Goal: Use online tool/utility: Utilize a website feature to perform a specific function

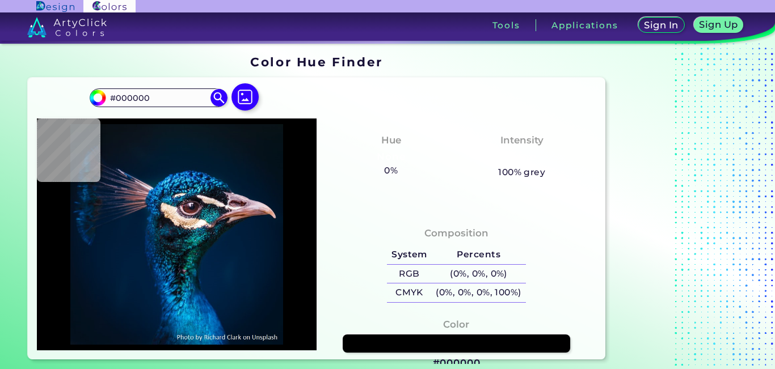
type input "#1f2434"
type input "#1F2434"
type input "#1f253a"
type input "#1F253A"
type input "#733635"
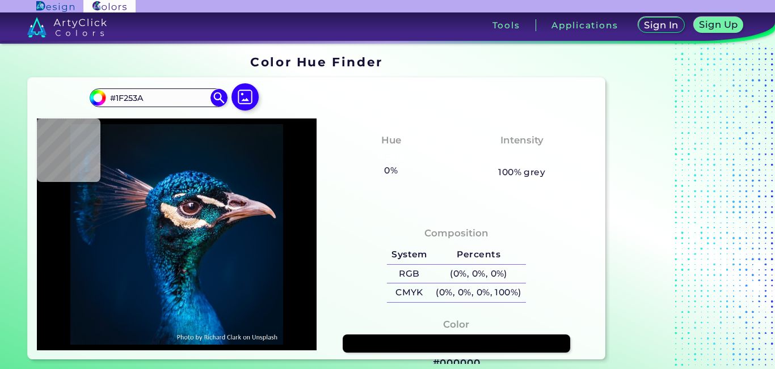
type input "#733635"
type input "#5d3139"
type input "#5D3139"
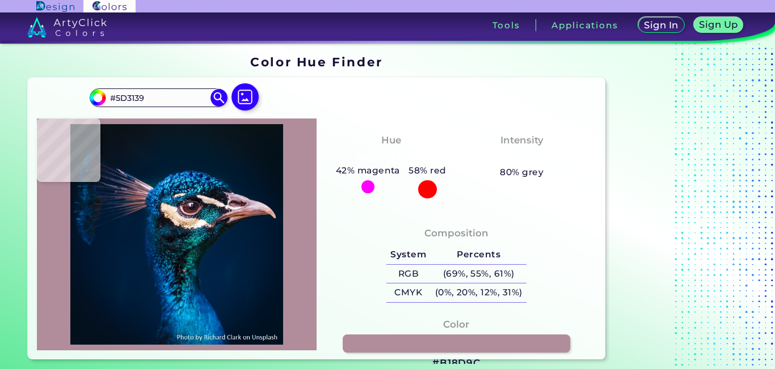
type input "#b18d9c"
type input "#B18D9C"
type input "#5e4451"
type input "#5E4451"
type input "#190b15"
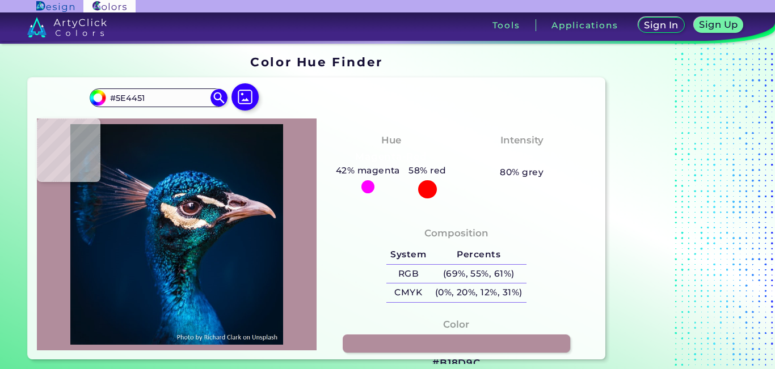
type input "#190B15"
type input "#25222e"
type input "#25222E"
type input "#20161d"
type input "#20161D"
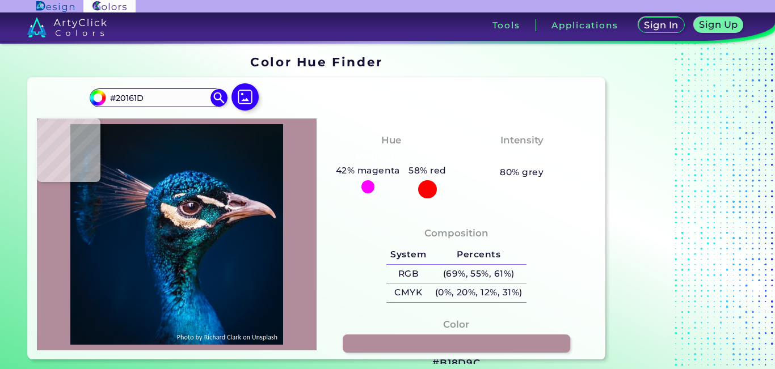
type input "#3a232c"
type input "#3A232C"
type input "#615662"
type input "#004e73"
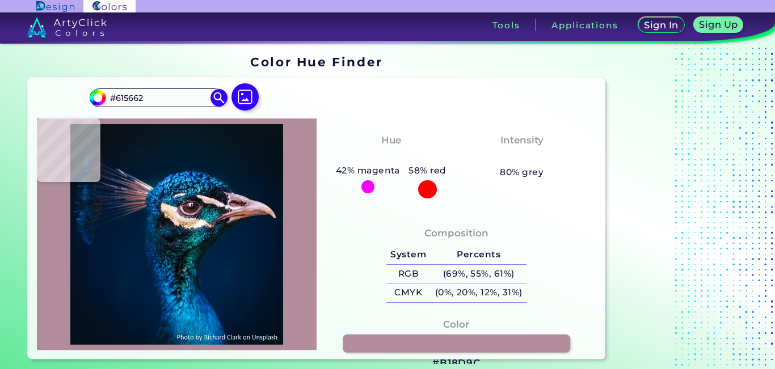
type input "#004E73"
type input "#39a6df"
type input "#39A6DF"
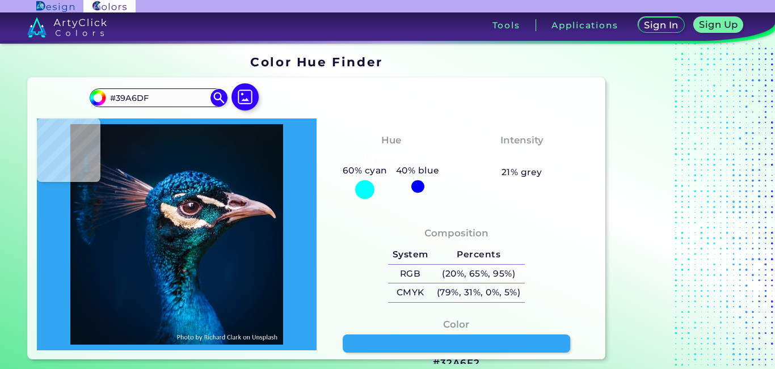
type input "#32a6f2"
type input "#32A6F2"
type input "#125496"
type input "#003b68"
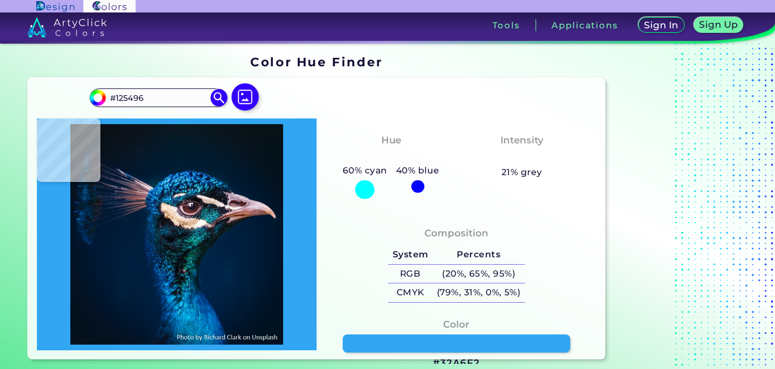
type input "#003B68"
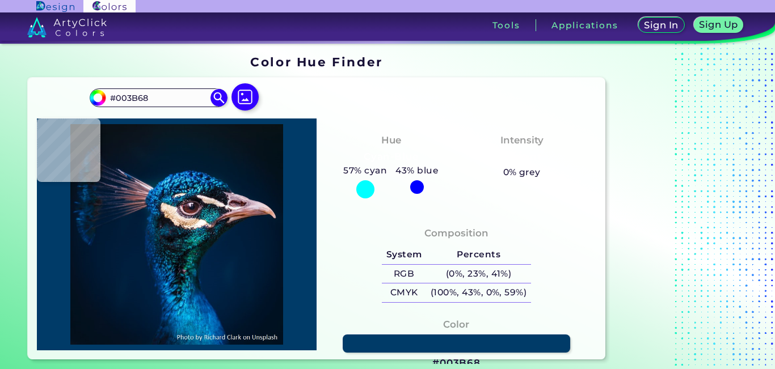
type input "#00417d"
type input "#00417D"
type input "#00356a"
type input "#00356A"
type input "#4cc8ff"
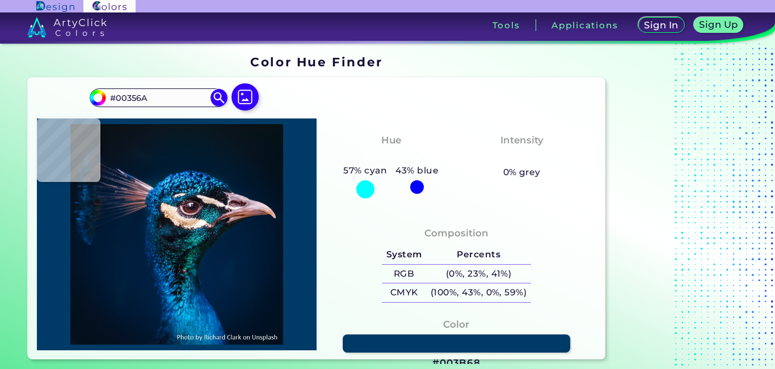
type input "#4CC8FF"
type input "#0c7fc6"
type input "#0C7FC6"
type input "#1f8acc"
type input "#1F8ACC"
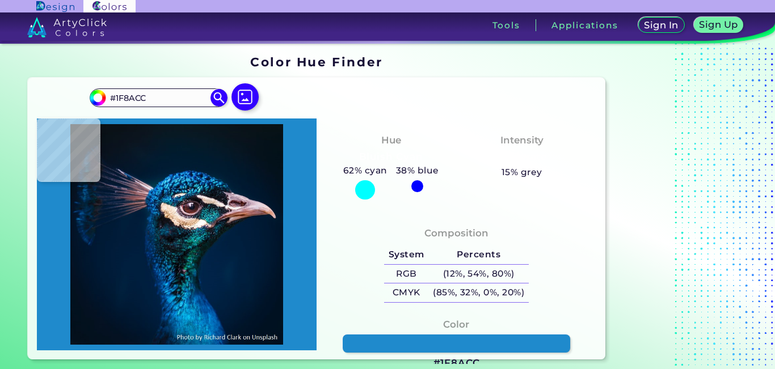
type input "#1694d8"
type input "#1694D8"
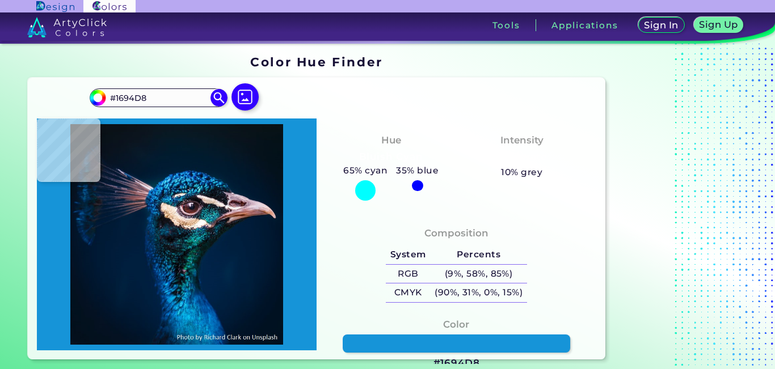
type input "#034d92"
type input "#034D92"
type input "#155f91"
type input "#155F91"
type input "#1b6e9d"
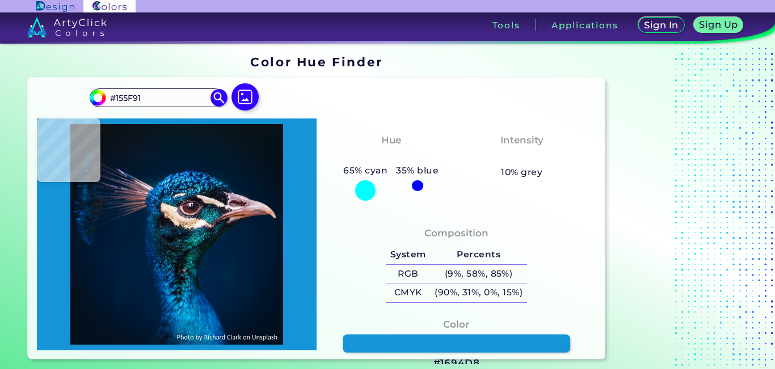
type input "#1B6E9D"
type input "#0d4c81"
type input "#0D4C81"
type input "#00183a"
type input "#00183A"
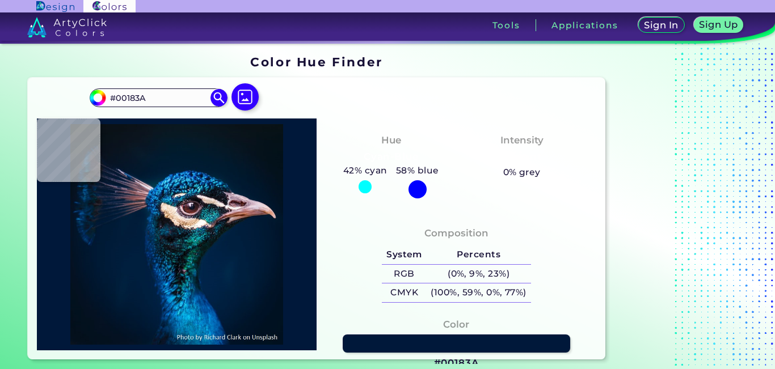
type input "#124486"
type input "#001b31"
type input "#001B31"
type input "#011a2e"
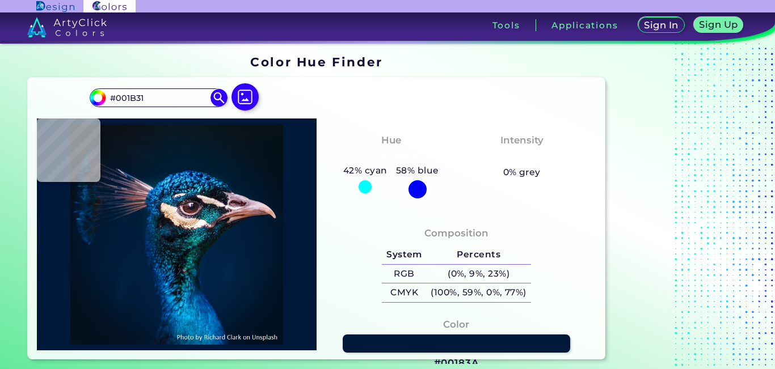
type input "#011A2E"
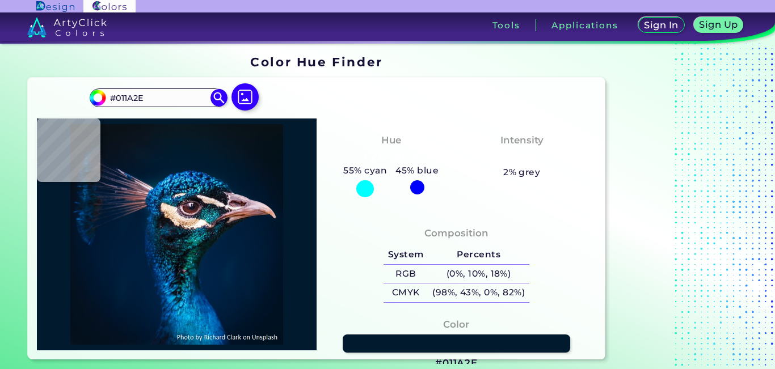
type input "#031a2c"
type input "#031A2C"
type input "#031a2b"
type input "#031A2B"
type input "#031a2a"
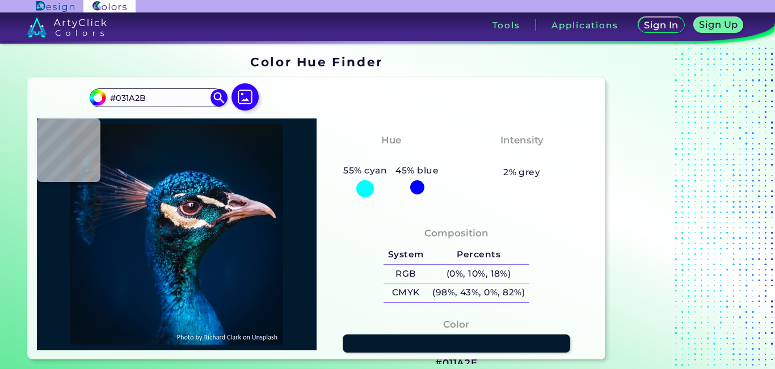
type input "#031A2A"
type input "#031a2b"
type input "#031A2B"
type input "#031a2c"
type input "#031A2C"
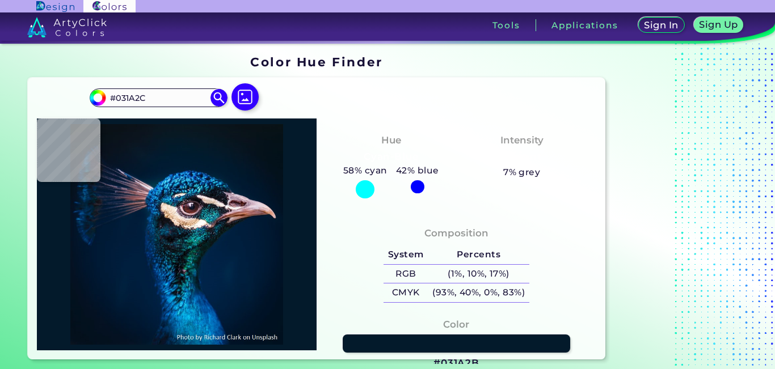
type input "#011a2e"
type input "#011A2E"
type input "#001b30"
type input "#001B30"
type input "#001c31"
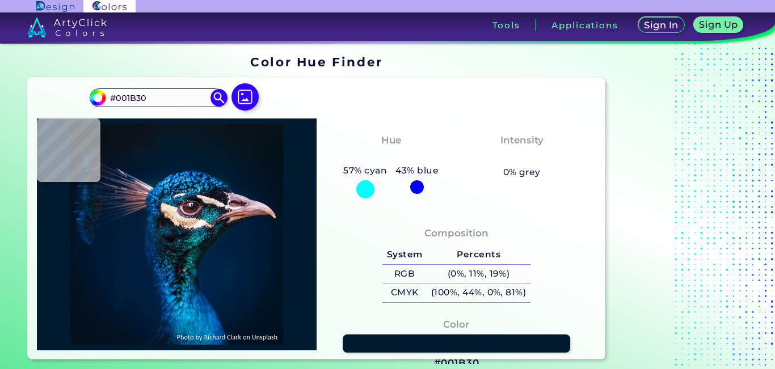
type input "#001C31"
type input "#001c32"
type input "#001C32"
type input "#001b32"
type input "#001B32"
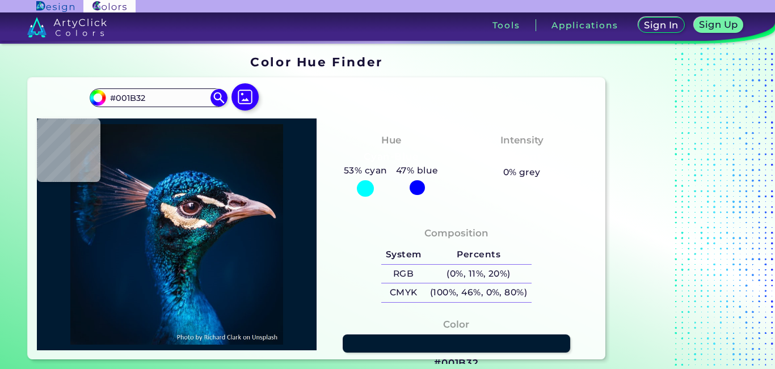
type input "#011b32"
type input "#011B32"
type input "#00192f"
type input "#00192F"
type input "#001a30"
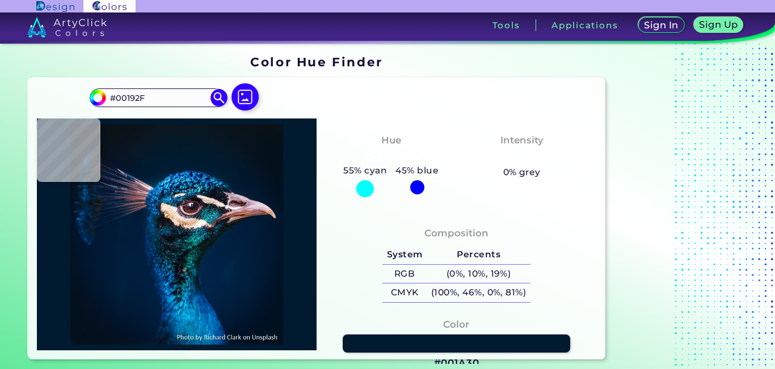
type input "#001A30"
type input "#001b30"
type input "#001B30"
type input "#001a2f"
type input "#001A2F"
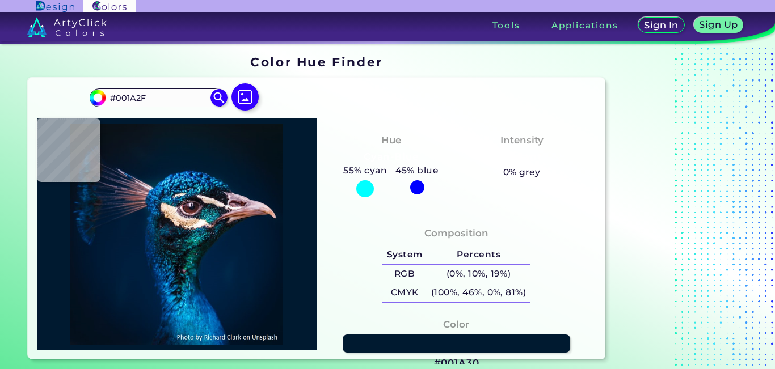
type input "#00182e"
type input "#00182E"
type input "#00192f"
type input "#00192F"
type input "#001830"
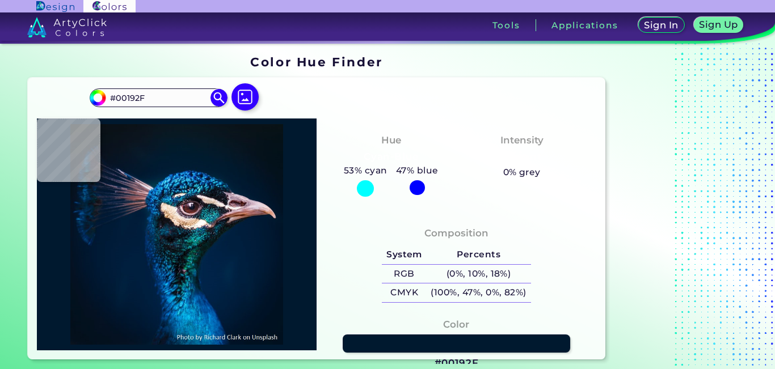
type input "#001830"
type input "#001930"
type input "#001a31"
type input "#001A31"
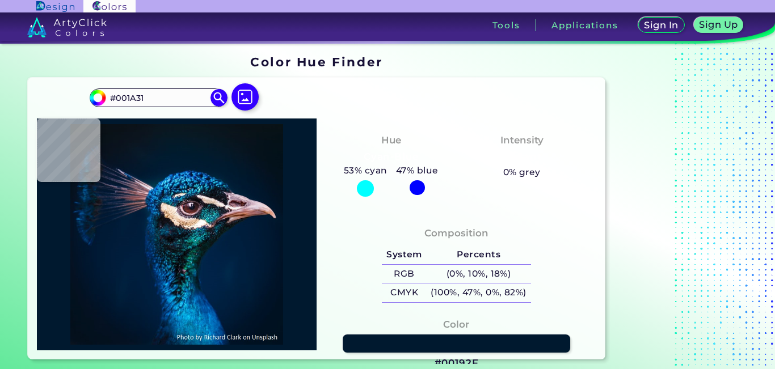
type input "#011b32"
type input "#011B32"
type input "#001b36"
type input "#001B36"
type input "#001b34"
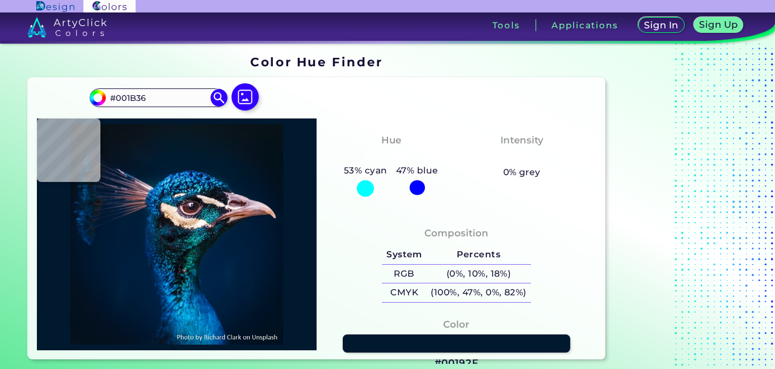
type input "#001B34"
type input "#001d34"
type input "#001D34"
type input "#001a35"
type input "#001A35"
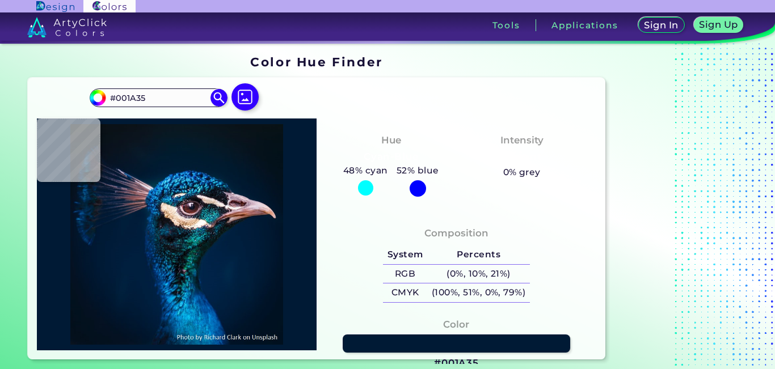
type input "#081933"
type input "#051d35"
type input "#051D35"
type input "#b696a5"
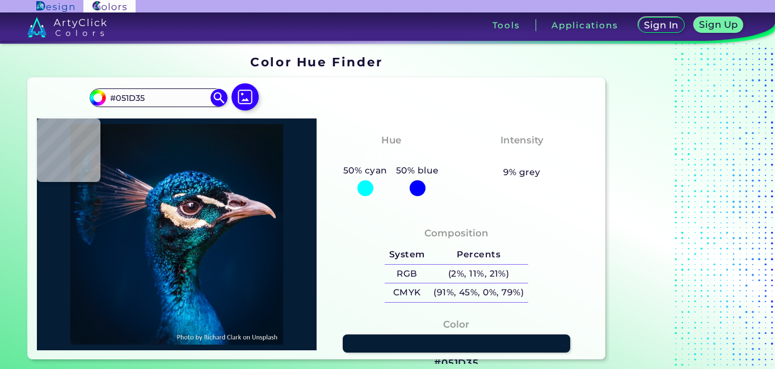
type input "#B696A5"
type input "#a66363"
type input "#A66363"
type input "#011931"
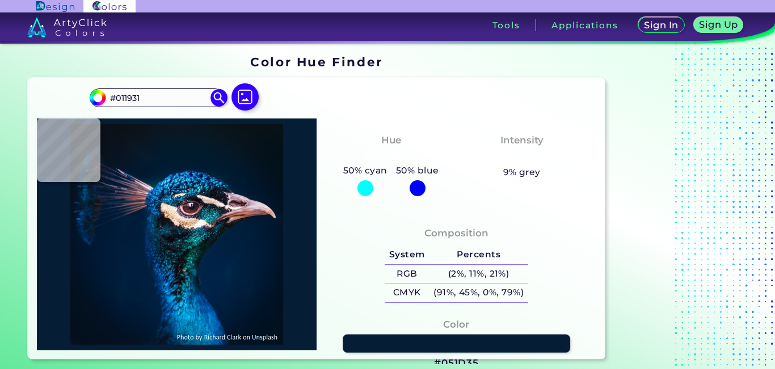
type input "#001b38"
type input "#001B38"
type input "#011c39"
type input "#011C39"
type input "#011d3b"
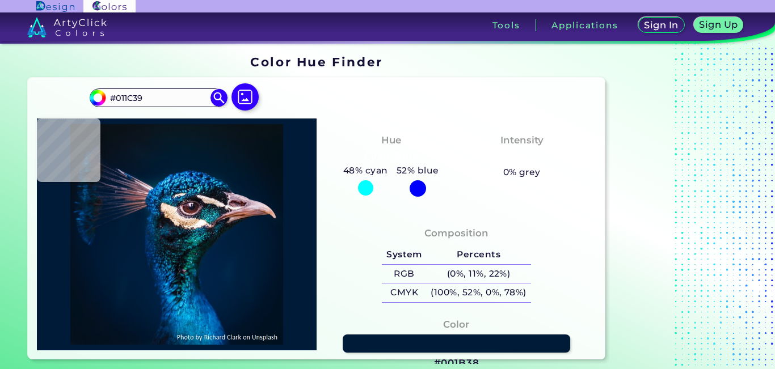
type input "#011D3B"
type input "#001d3b"
type input "#001D3B"
type input "#001e3d"
type input "#001E3D"
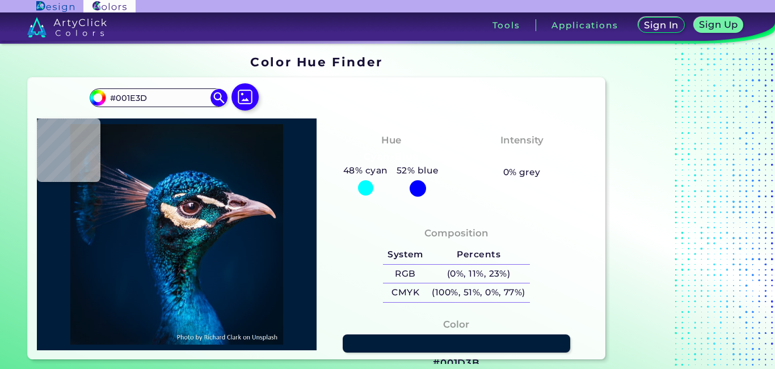
type input "#001f3e"
type input "#001F3E"
type input "#001f3a"
type input "#001F3A"
type input "#051f31"
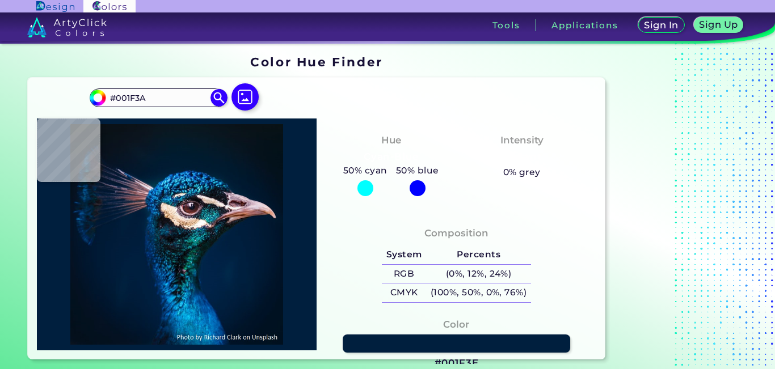
type input "#051F31"
type input "#082023"
type input "#0c141b"
type input "#0C141B"
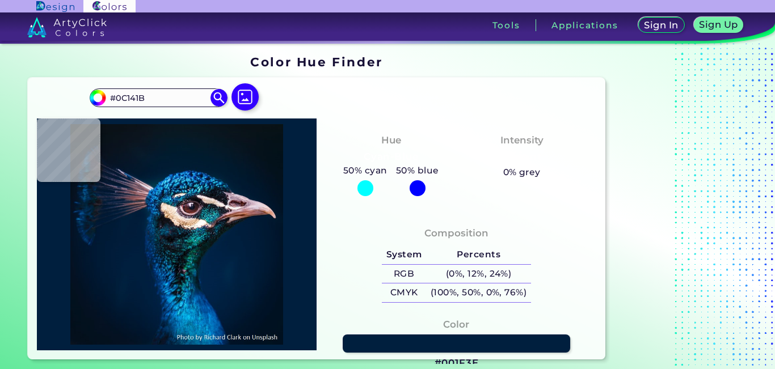
type input "#0b1517"
type input "#0B1517"
type input "#0b2427"
type input "#0B2427"
type input "#0b2328"
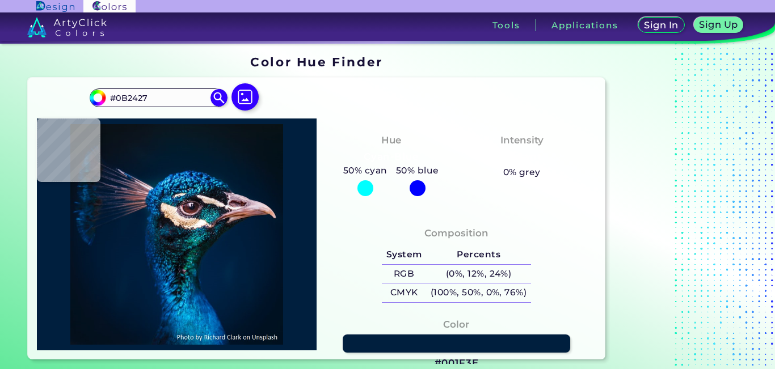
type input "#0B2328"
type input "#0e2327"
type input "#0E2327"
type input "#091f1e"
type input "#091F1E"
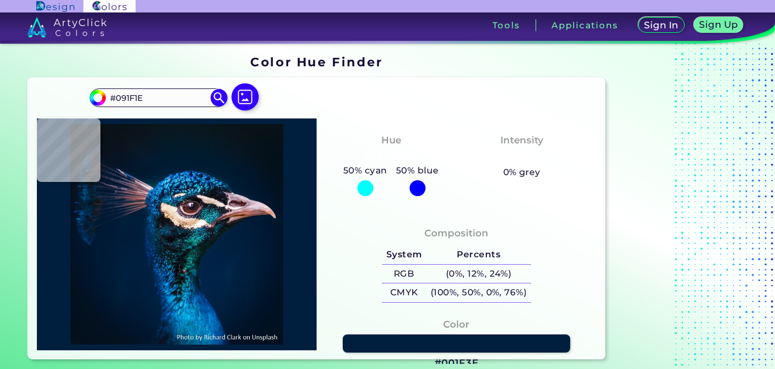
type input "#0b1013"
type input "#0B1013"
type input "#0f1c1b"
type input "#0F1C1B"
type input "#071518"
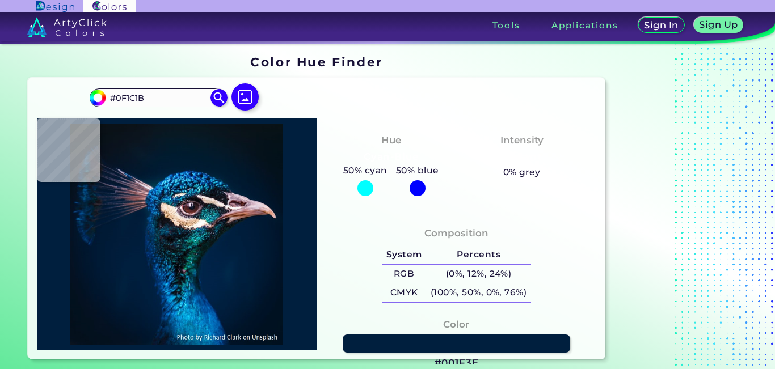
type input "#071518"
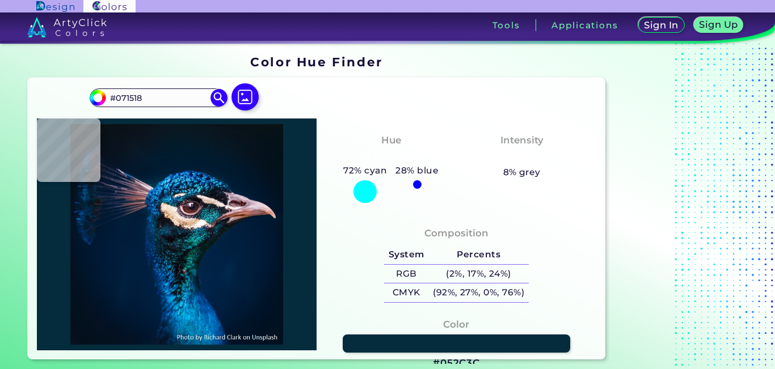
type input "#052c3c"
type input "#052C3C"
type input "#0c1d2a"
type input "#0C1D2A"
type input "#0d2026"
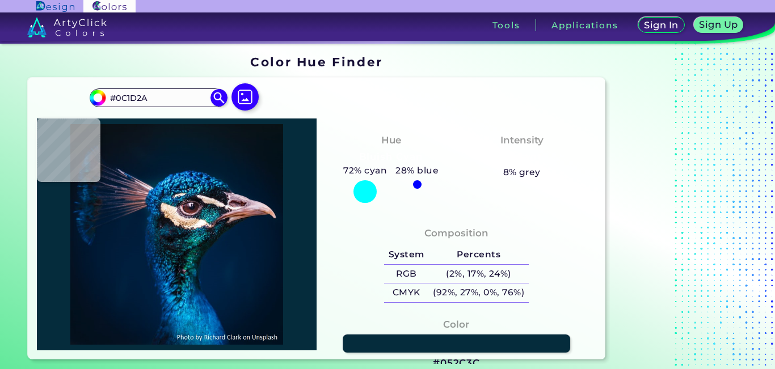
type input "#0D2026"
type input "#08161b"
type input "#08161B"
type input "#0d111a"
type input "#0D111A"
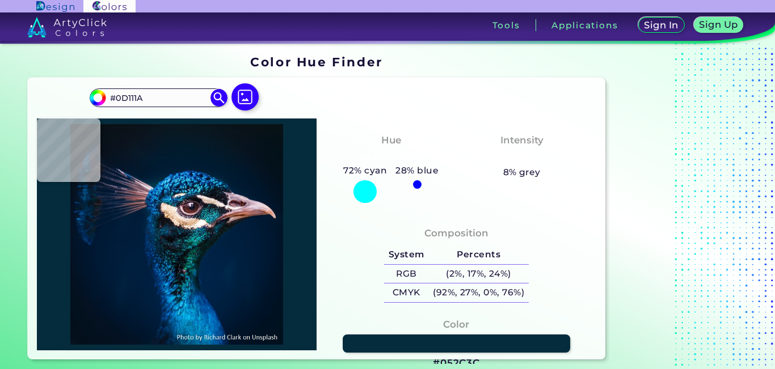
type input "#12202a"
type input "#12202A"
type input "#011621"
type input "#05121d"
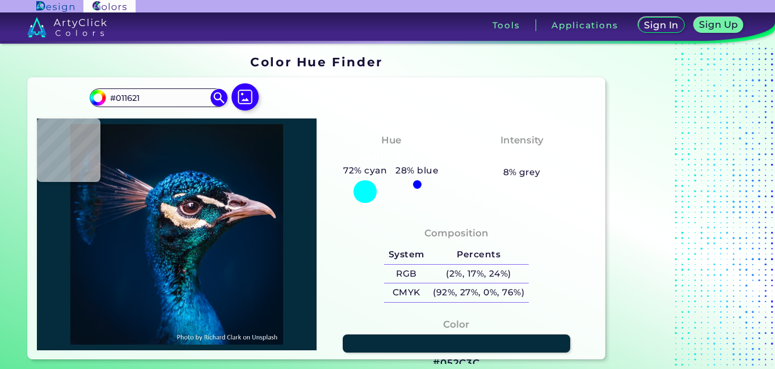
type input "#05121D"
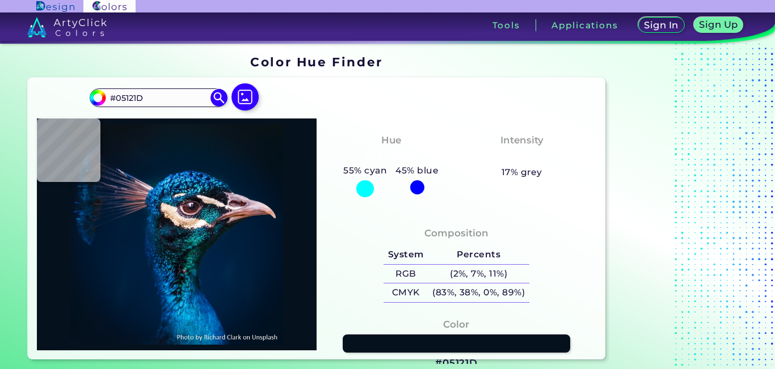
type input "#141c23"
type input "#141C23"
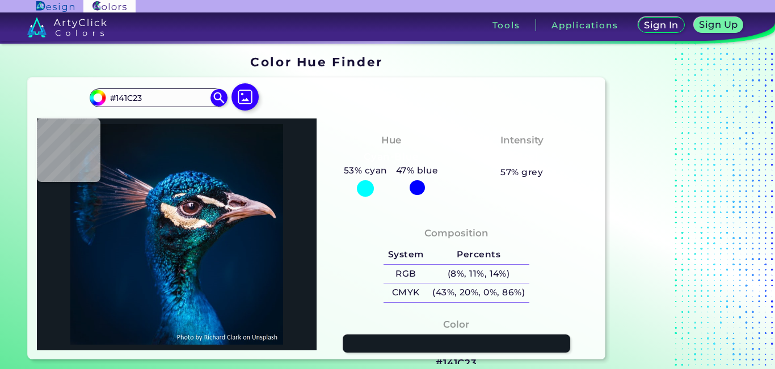
type input "#141a20"
type input "#141A20"
type input "#00070b"
type input "#00070B"
type input "#091516"
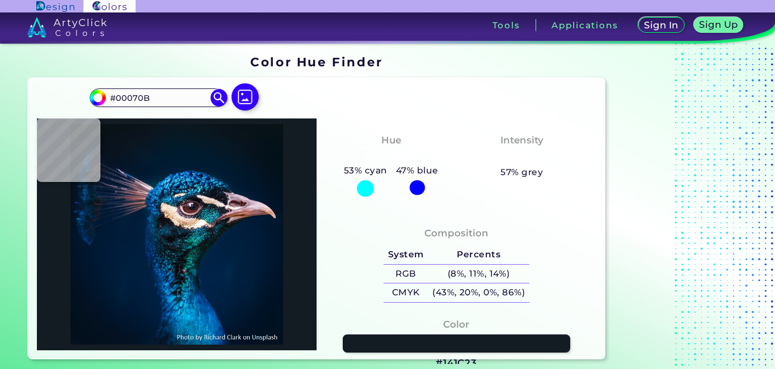
type input "#091516"
type input "#081414"
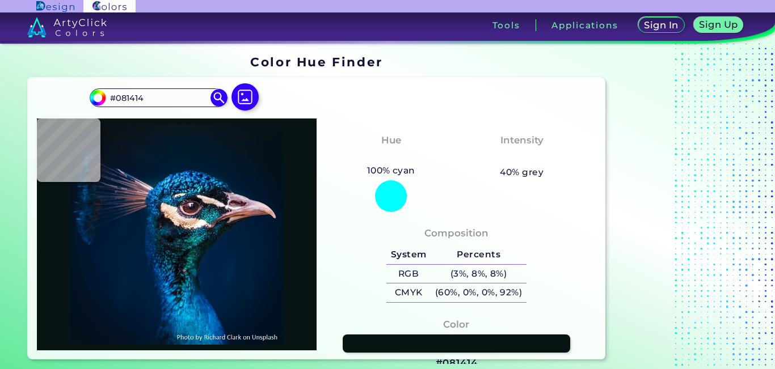
type input "#11191b"
type input "#11191B"
type input "#12191e"
type input "#12191E"
type input "#101518"
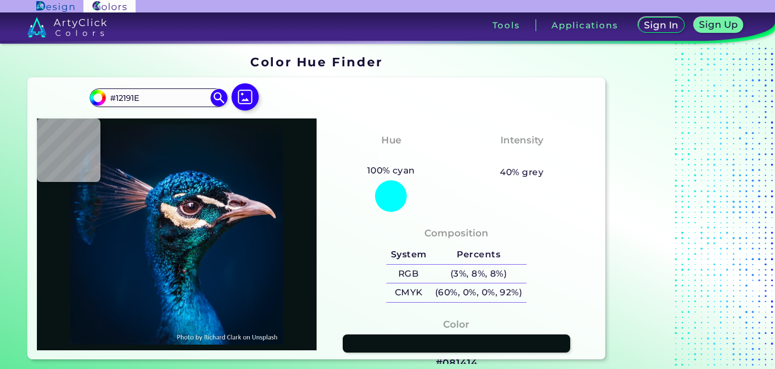
type input "#101518"
type input "#191b1f"
type input "#191B1F"
type input "#11131b"
type input "#11131B"
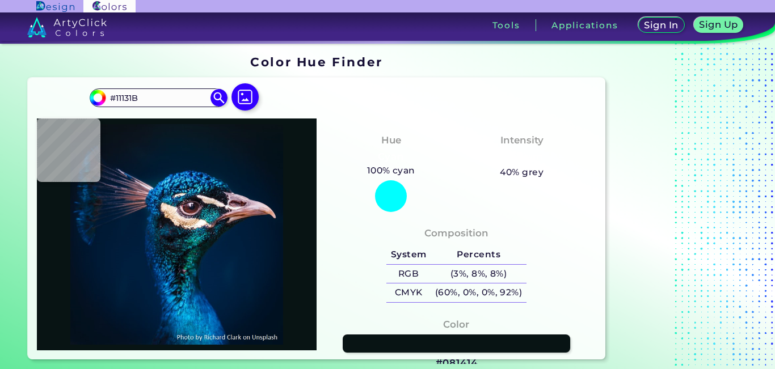
type input "#0e1216"
type input "#0E1216"
type input "#0f181a"
type input "#0F181A"
type input "#0a1b1a"
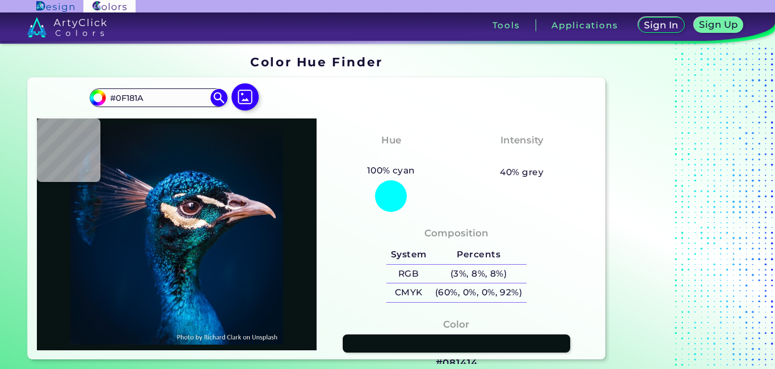
type input "#0A1B1A"
type input "#0d1919"
type input "#0D1919"
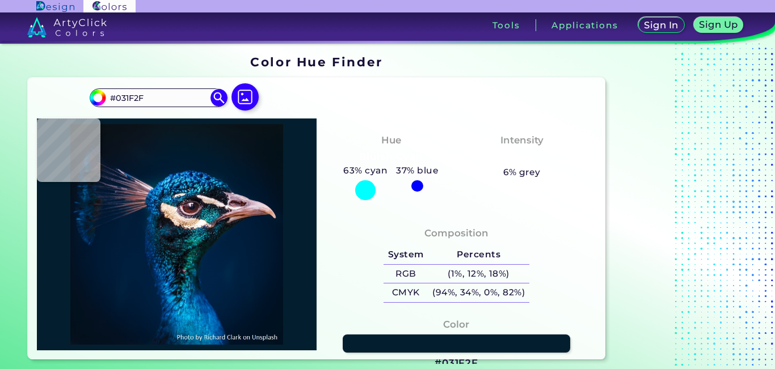
click at [196, 278] on img at bounding box center [177, 234] width 268 height 221
drag, startPoint x: 158, startPoint y: 100, endPoint x: 36, endPoint y: 100, distance: 121.9
click at [43, 100] on div "#031f2f #031F2F Acadia ◉ Acid Green ◉ Aero Blue ◉ Alabaster ◉ Albescent White ◉…" at bounding box center [316, 219] width 577 height 282
click at [199, 257] on img at bounding box center [177, 234] width 268 height 221
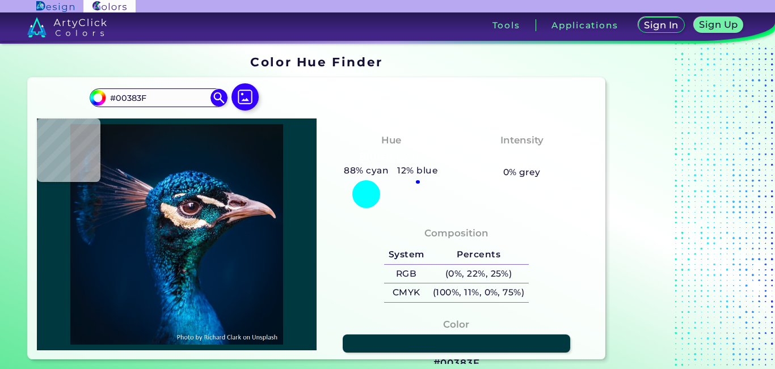
click at [189, 271] on img at bounding box center [177, 234] width 268 height 221
drag, startPoint x: 180, startPoint y: 94, endPoint x: 0, endPoint y: 93, distance: 179.8
click at [18, 90] on section "Color Hue Finder Color Hue Finder #00383f #00383F Acadia ◉ Acid Green ◉ Aero Bl…" at bounding box center [387, 208] width 775 height 328
